Goal: Book appointment/travel/reservation

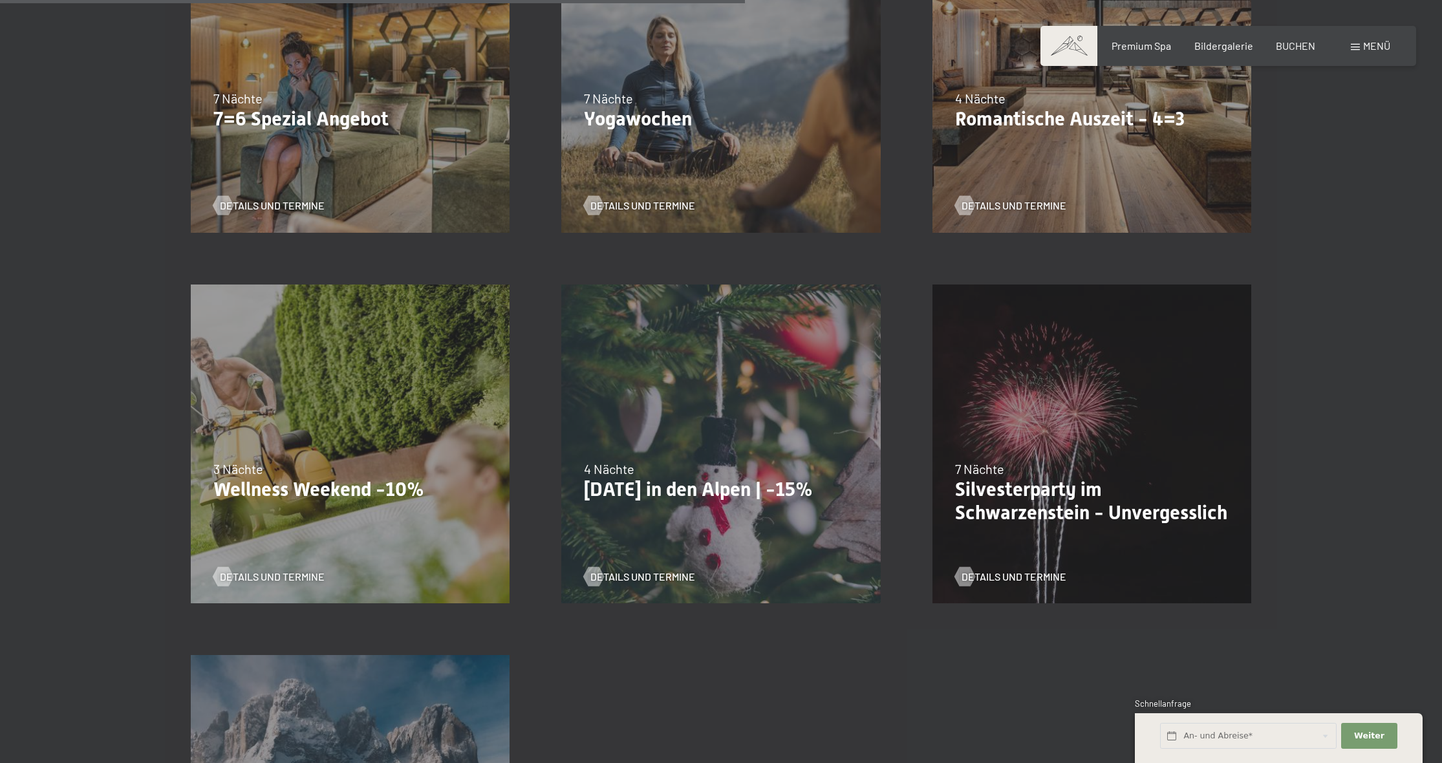
scroll to position [1254, 0]
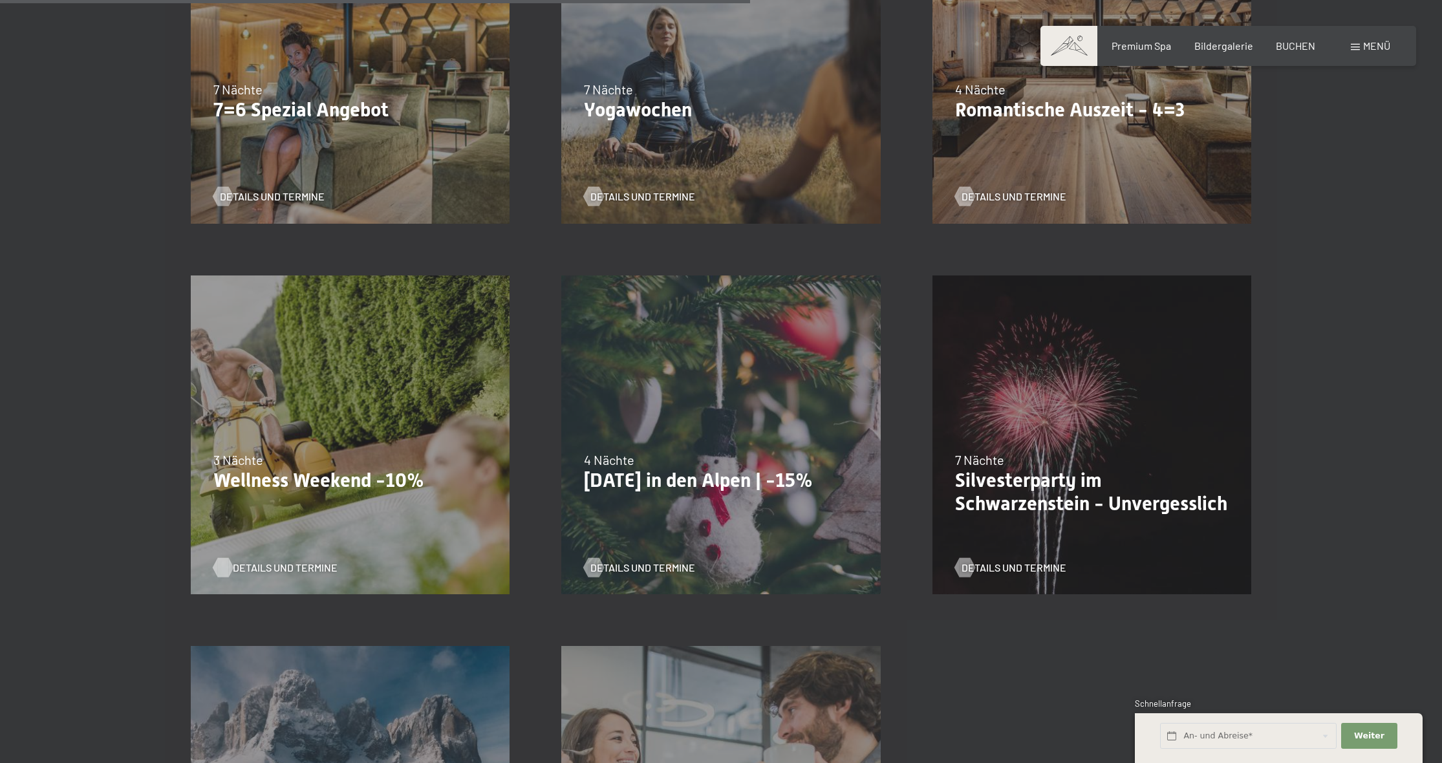
click at [292, 563] on span "Details und Termine" at bounding box center [285, 568] width 105 height 14
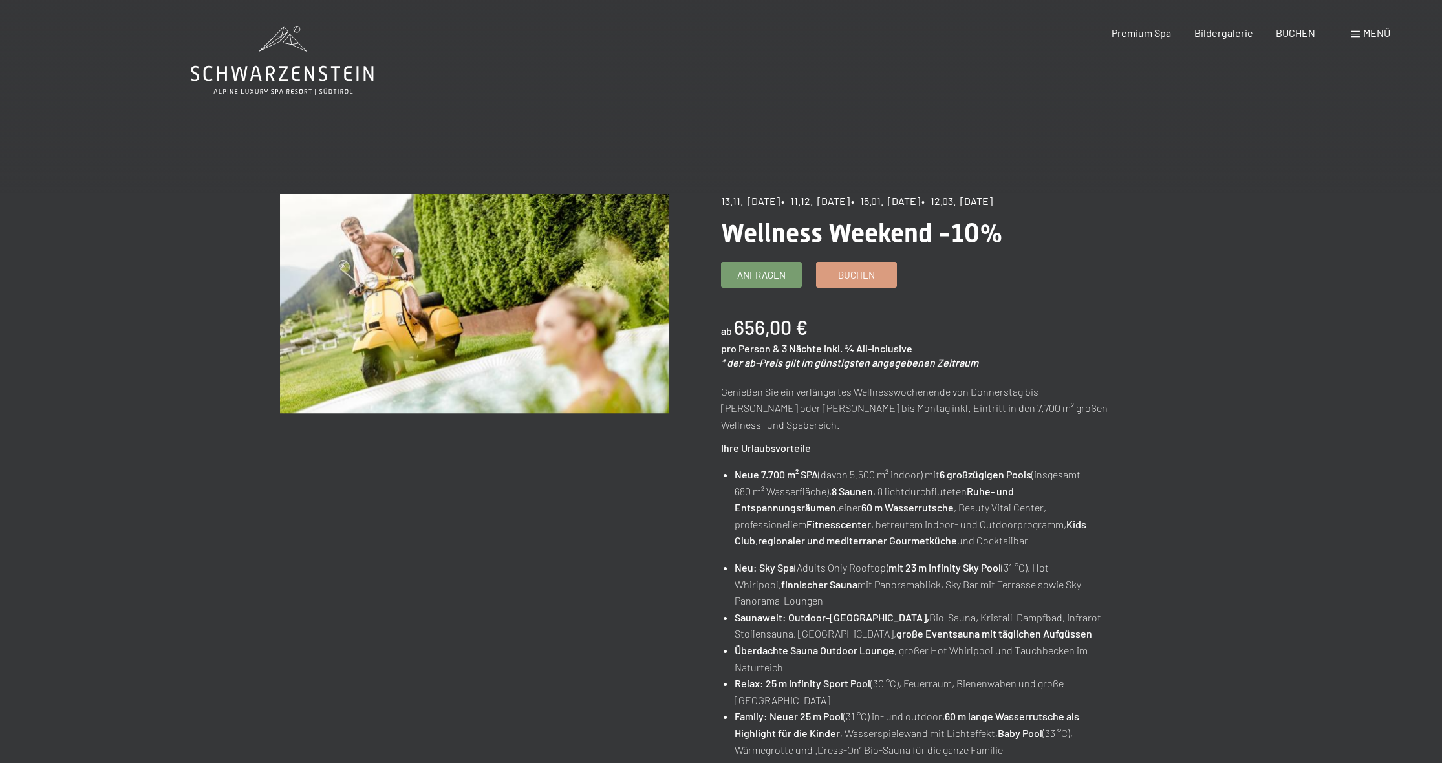
click at [1386, 36] on span "Menü" at bounding box center [1376, 33] width 27 height 12
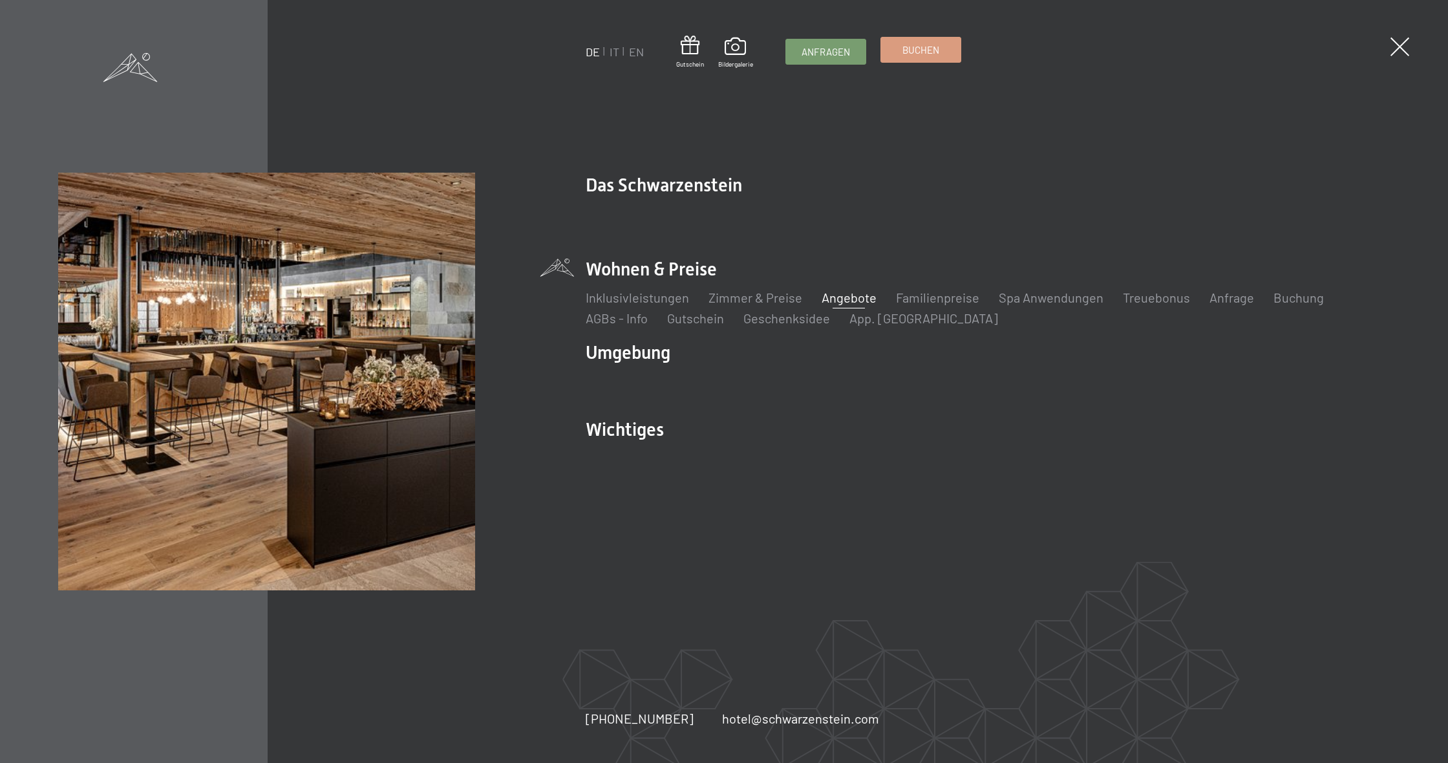
click at [906, 47] on span "Buchen" at bounding box center [921, 50] width 37 height 14
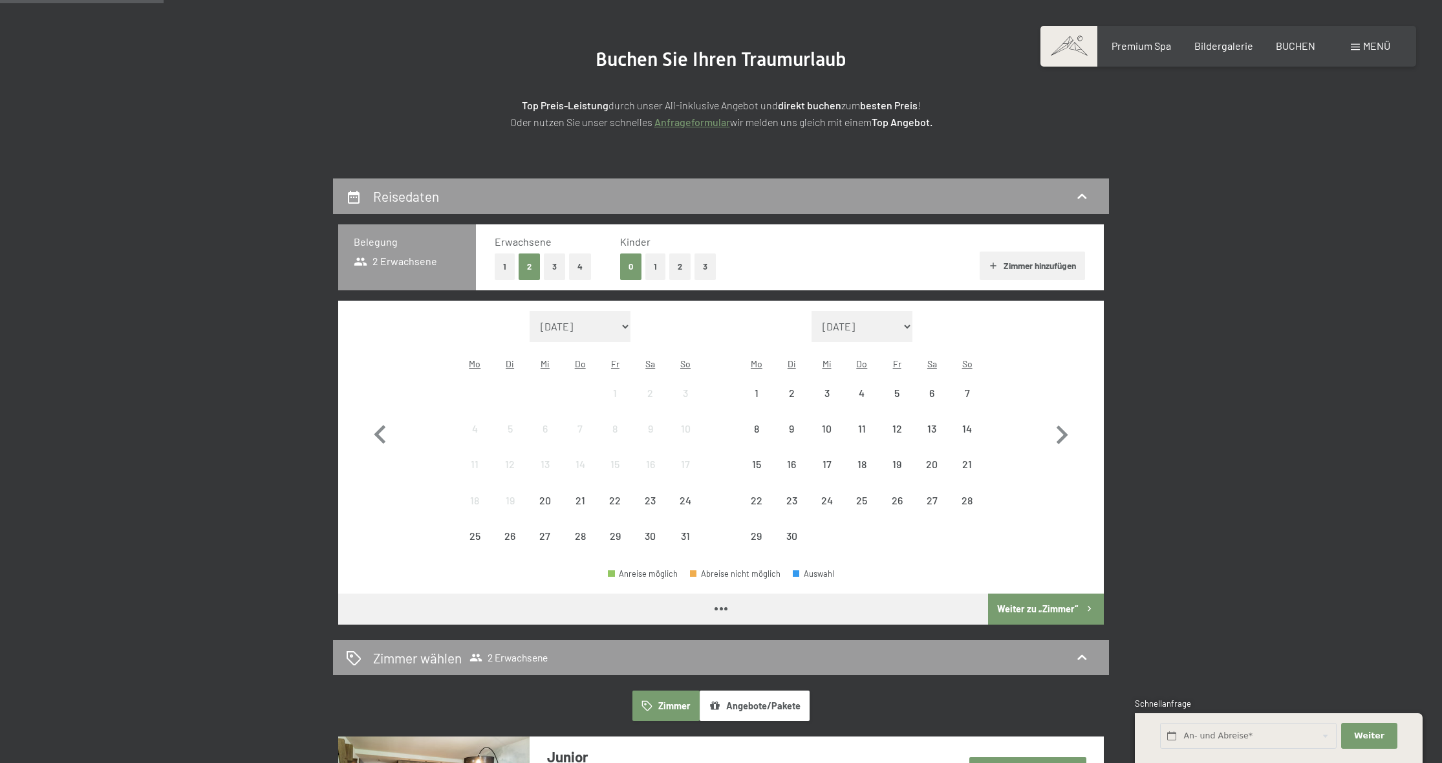
scroll to position [131, 0]
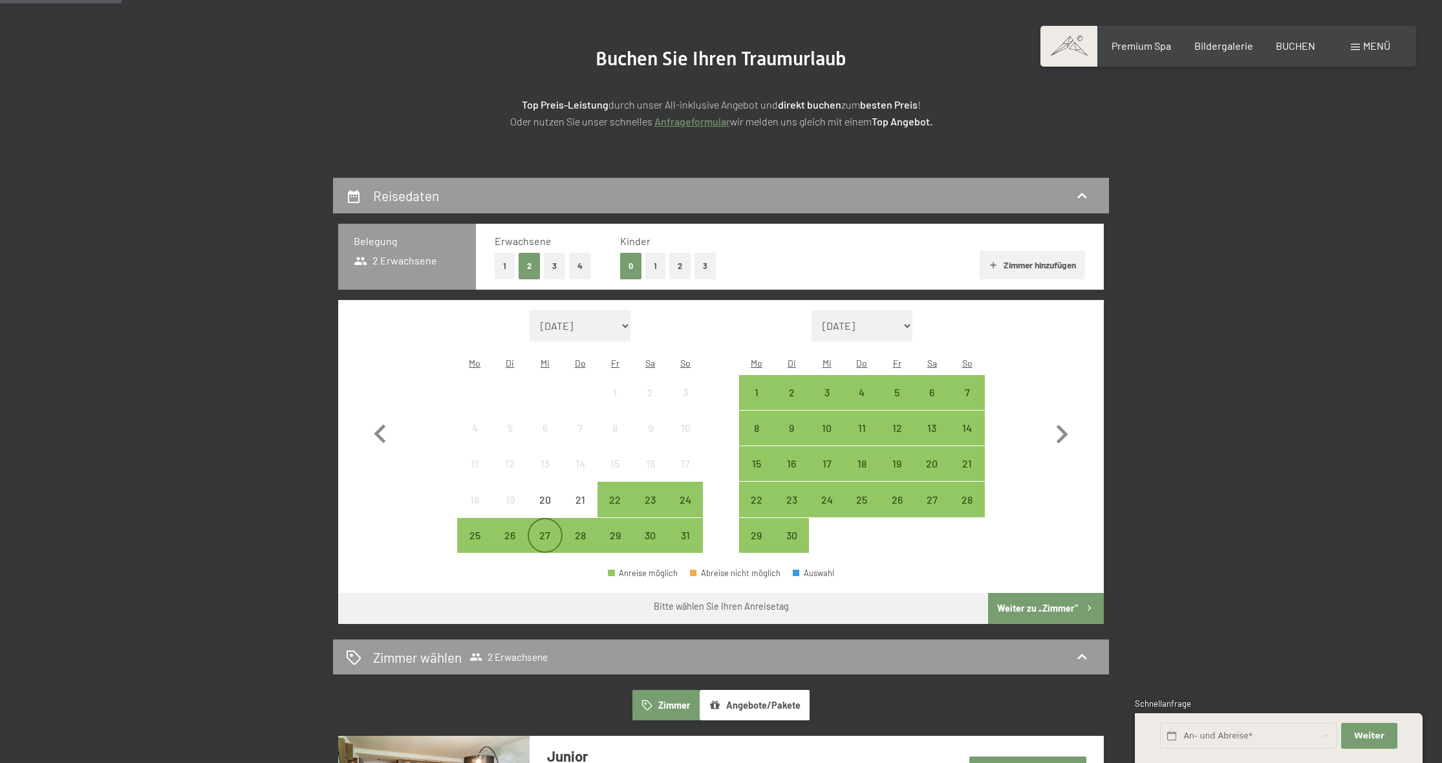
drag, startPoint x: 539, startPoint y: 517, endPoint x: 550, endPoint y: 516, distance: 11.1
click at [539, 530] on div "27" at bounding box center [545, 546] width 32 height 32
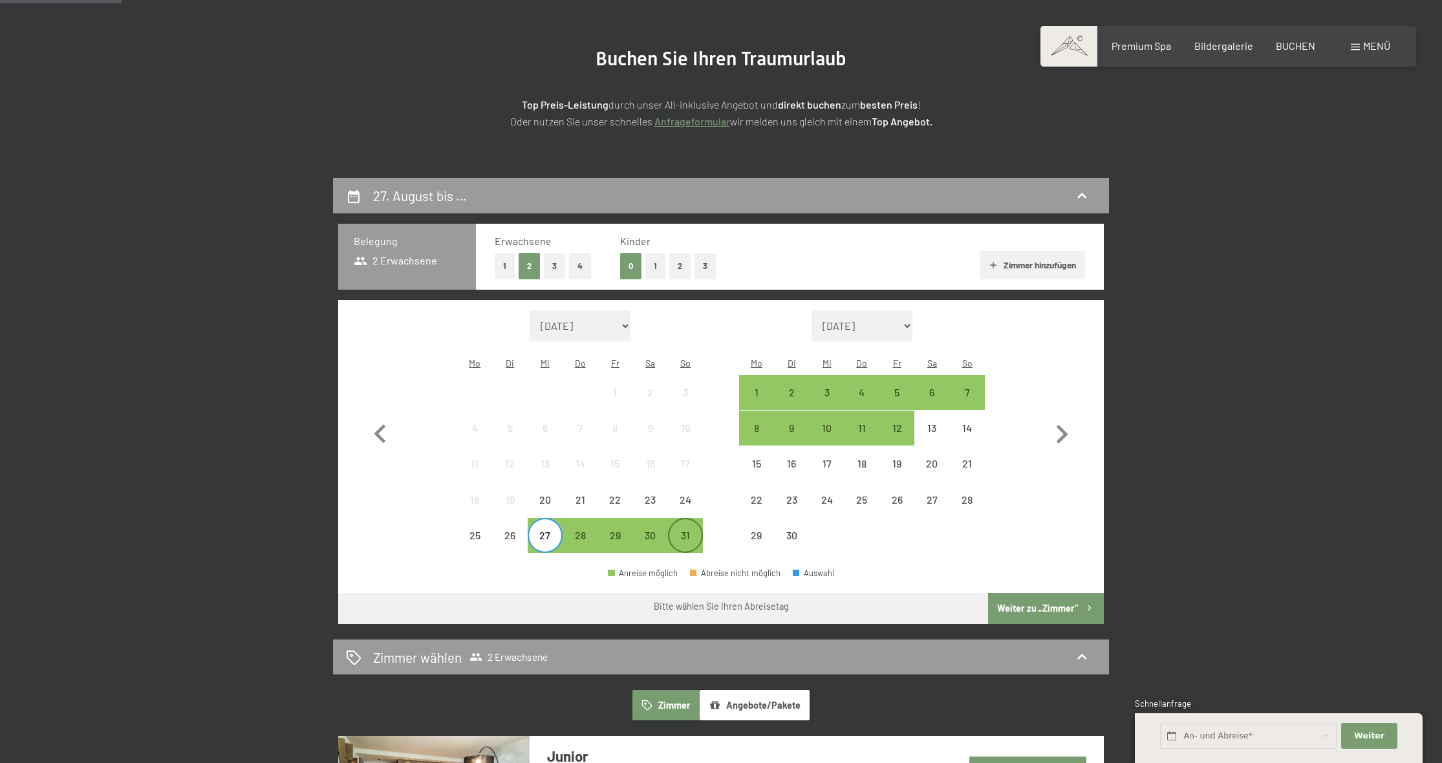
drag, startPoint x: 654, startPoint y: 523, endPoint x: 671, endPoint y: 528, distance: 18.0
click at [654, 530] on div "30" at bounding box center [650, 546] width 32 height 32
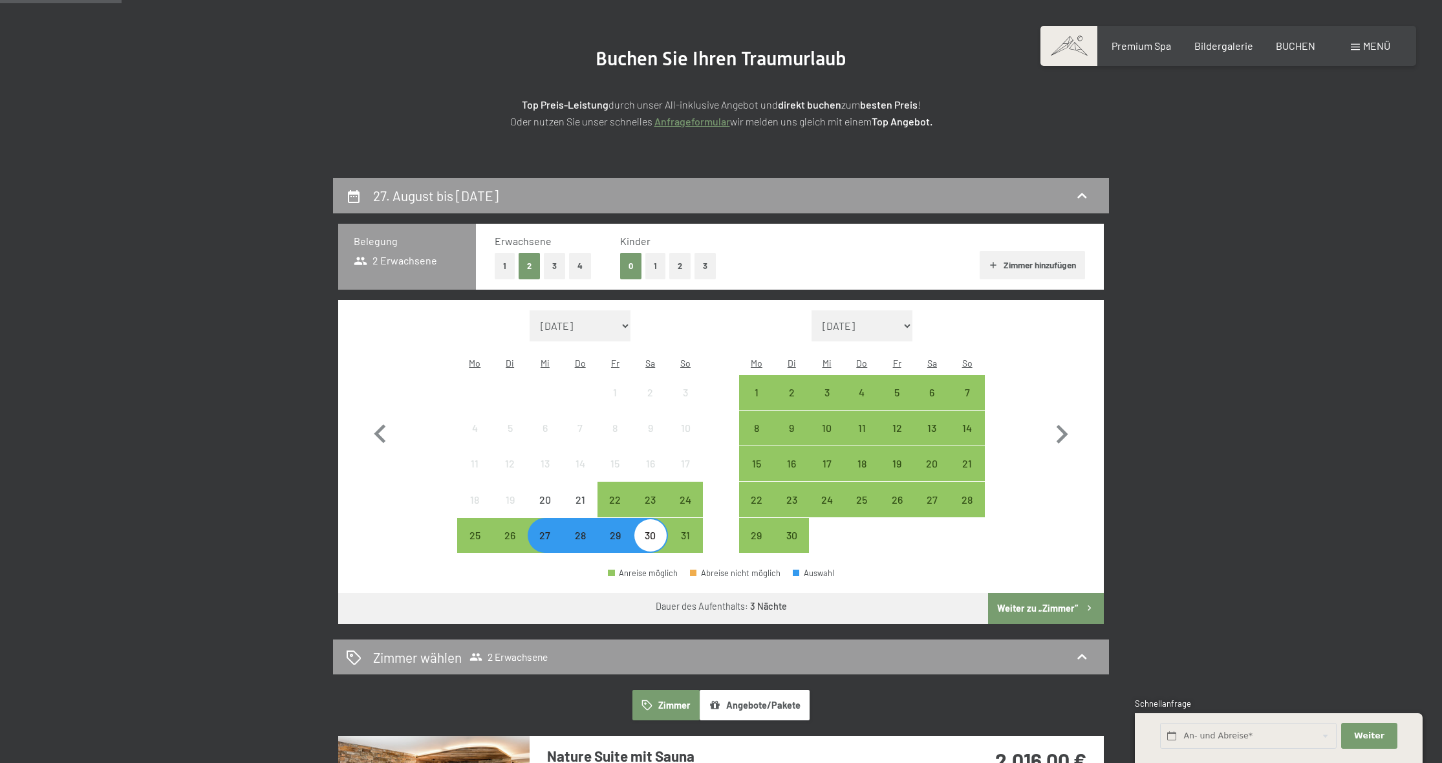
click at [1038, 593] on button "Weiter zu „Zimmer“" at bounding box center [1046, 608] width 116 height 31
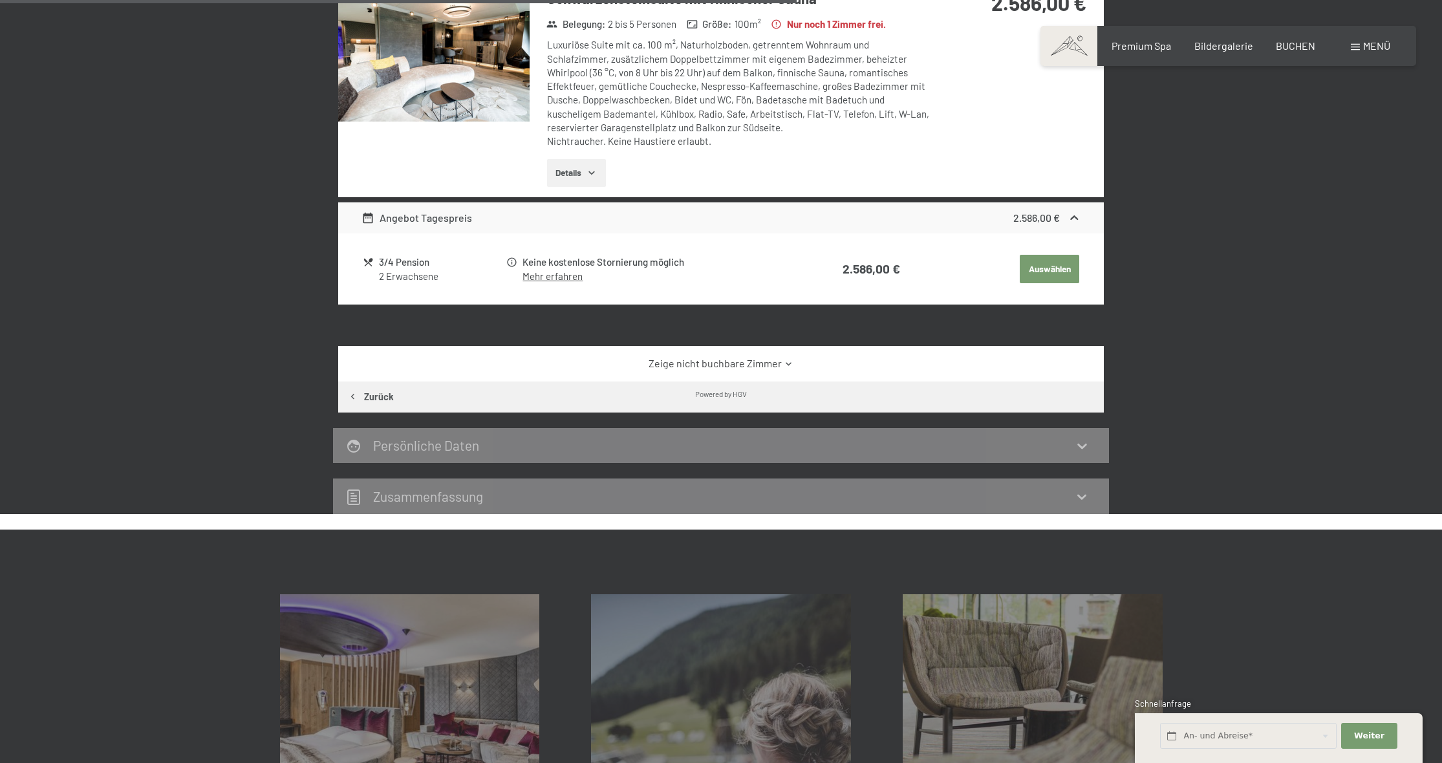
scroll to position [848, 0]
